Goal: Task Accomplishment & Management: Manage account settings

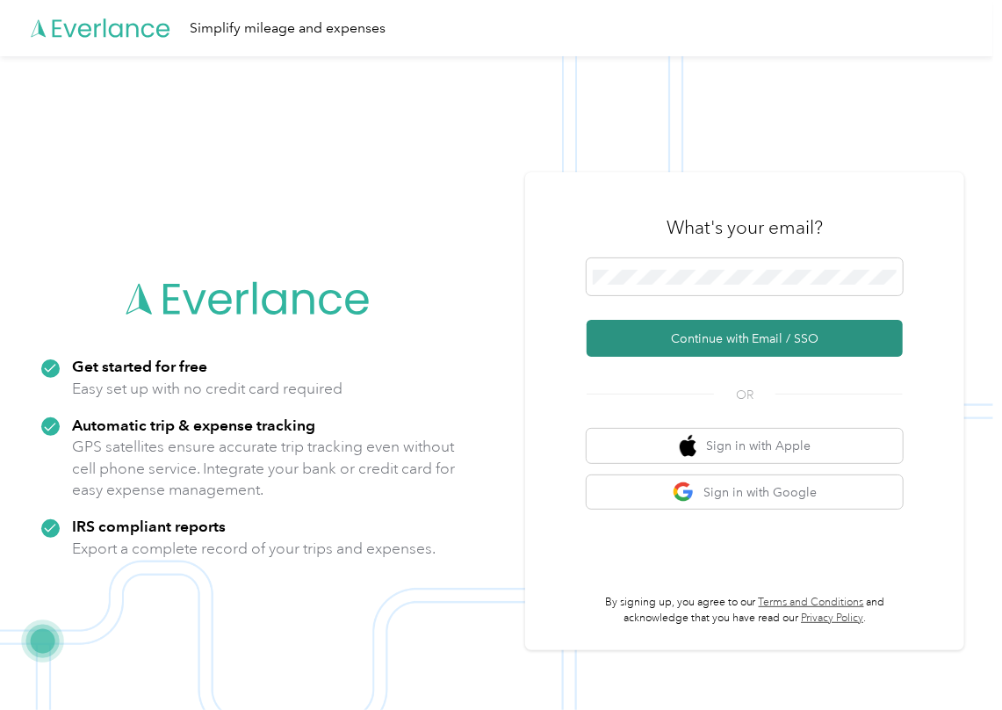
click at [673, 328] on button "Continue with Email / SSO" at bounding box center [745, 338] width 316 height 37
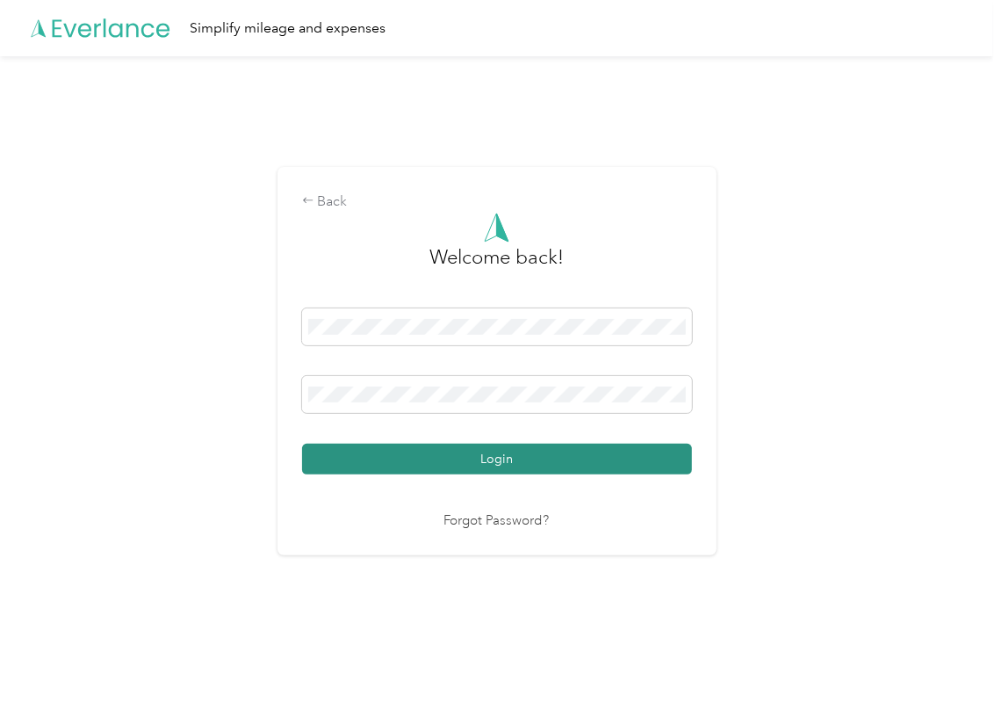
drag, startPoint x: 377, startPoint y: 453, endPoint x: 163, endPoint y: 594, distance: 255.6
click at [376, 454] on button "Login" at bounding box center [497, 459] width 390 height 31
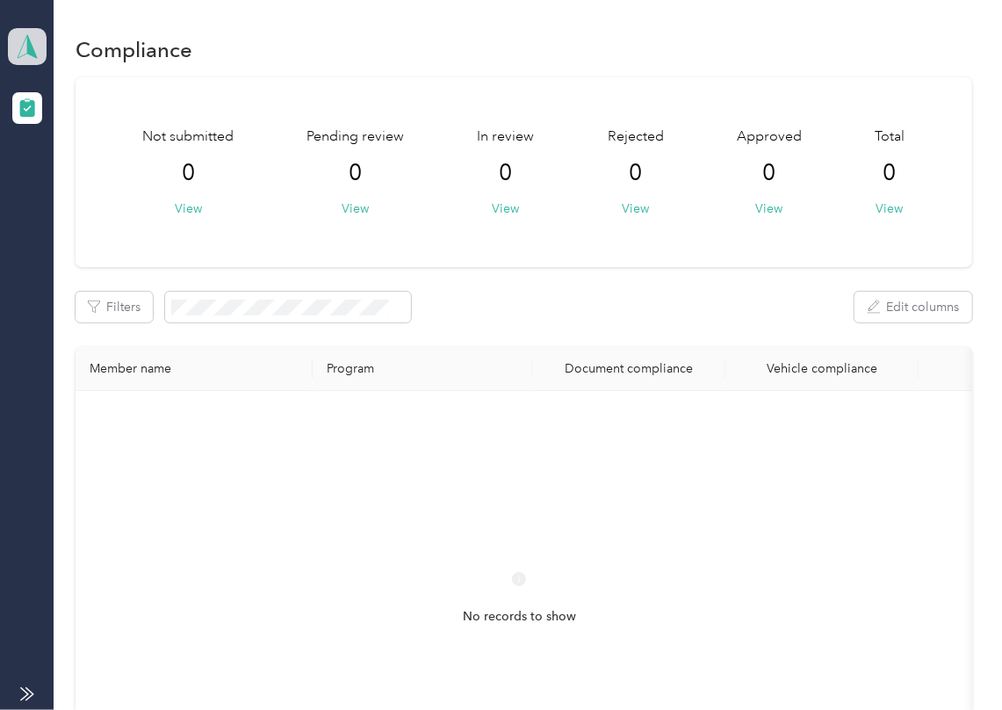
click at [25, 49] on icon at bounding box center [27, 46] width 26 height 25
click at [74, 183] on div "Log out" at bounding box center [57, 184] width 68 height 18
